Goal: Task Accomplishment & Management: Manage account settings

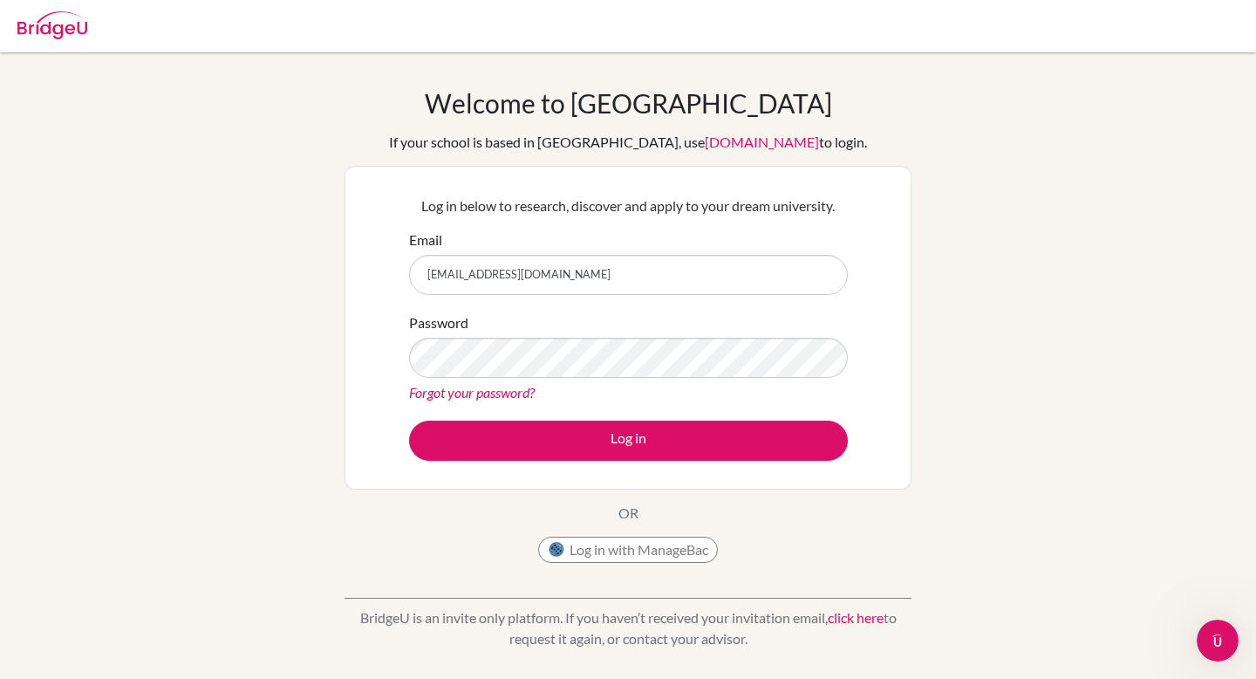
type input "[EMAIL_ADDRESS][DOMAIN_NAME]"
click at [456, 392] on link "Forgot your password?" at bounding box center [472, 392] width 126 height 17
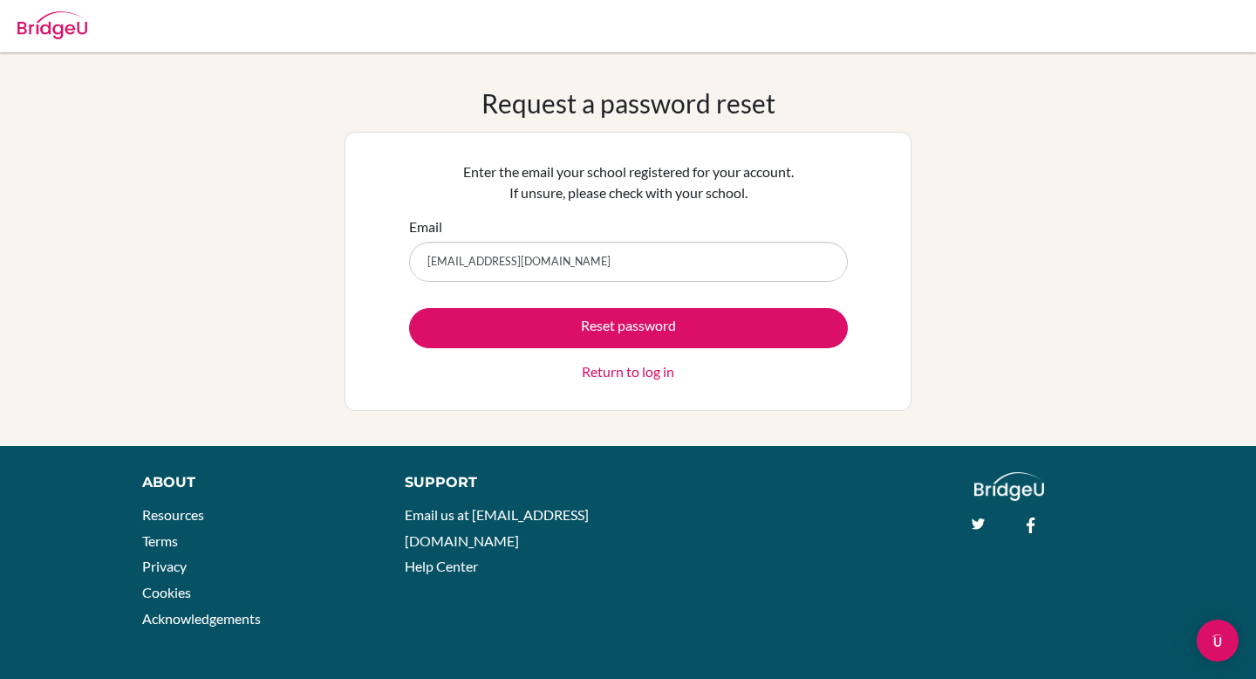
type input "[EMAIL_ADDRESS][DOMAIN_NAME]"
